Goal: Task Accomplishment & Management: Manage account settings

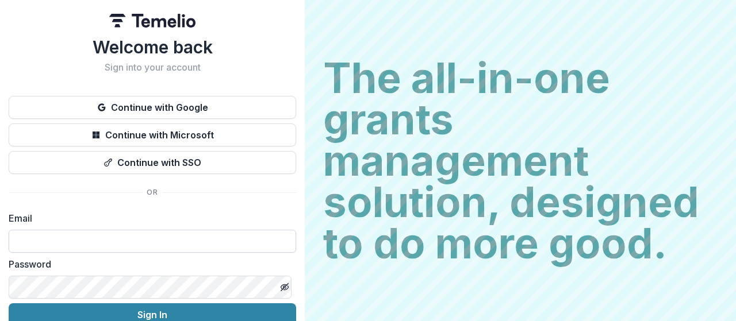
click at [124, 247] on input at bounding box center [152, 241] width 287 height 23
type input "**********"
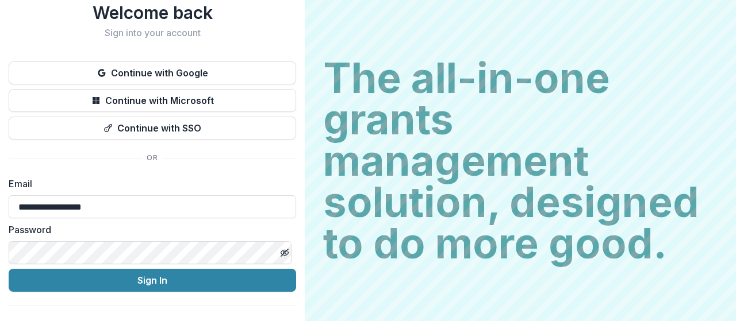
scroll to position [37, 0]
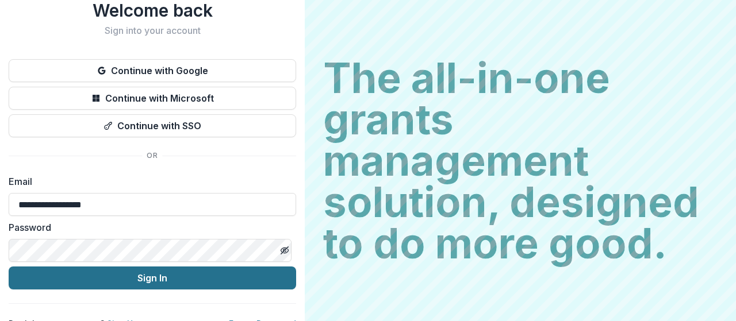
click at [140, 275] on button "Sign In" at bounding box center [152, 278] width 287 height 23
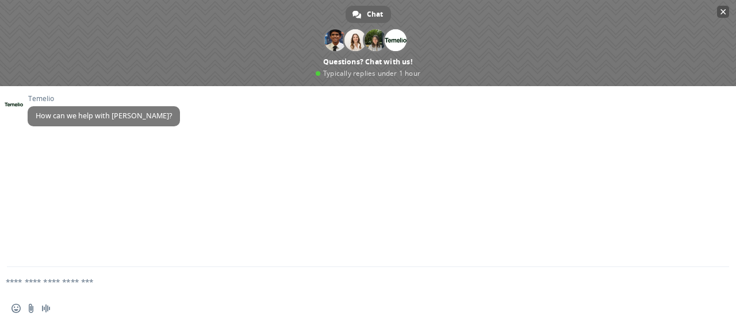
click at [719, 13] on span "Close chat" at bounding box center [723, 12] width 12 height 12
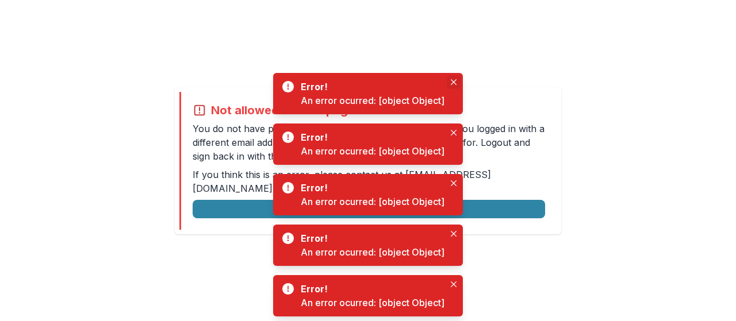
click at [452, 81] on icon "Close" at bounding box center [454, 82] width 6 height 6
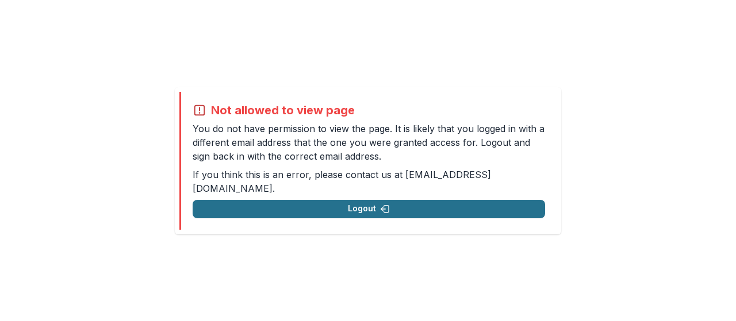
click at [339, 200] on button "Logout" at bounding box center [369, 209] width 352 height 18
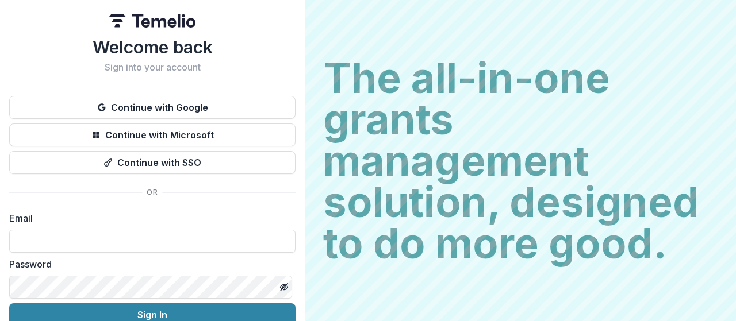
scroll to position [54, 0]
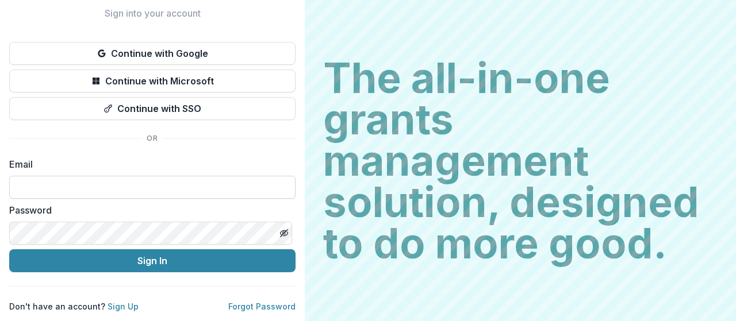
click at [102, 194] on input at bounding box center [152, 187] width 286 height 23
type input "**********"
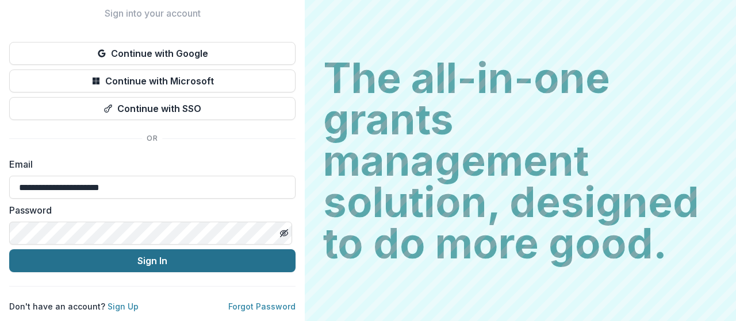
click at [131, 255] on button "Sign In" at bounding box center [152, 260] width 286 height 23
